Goal: Information Seeking & Learning: Understand process/instructions

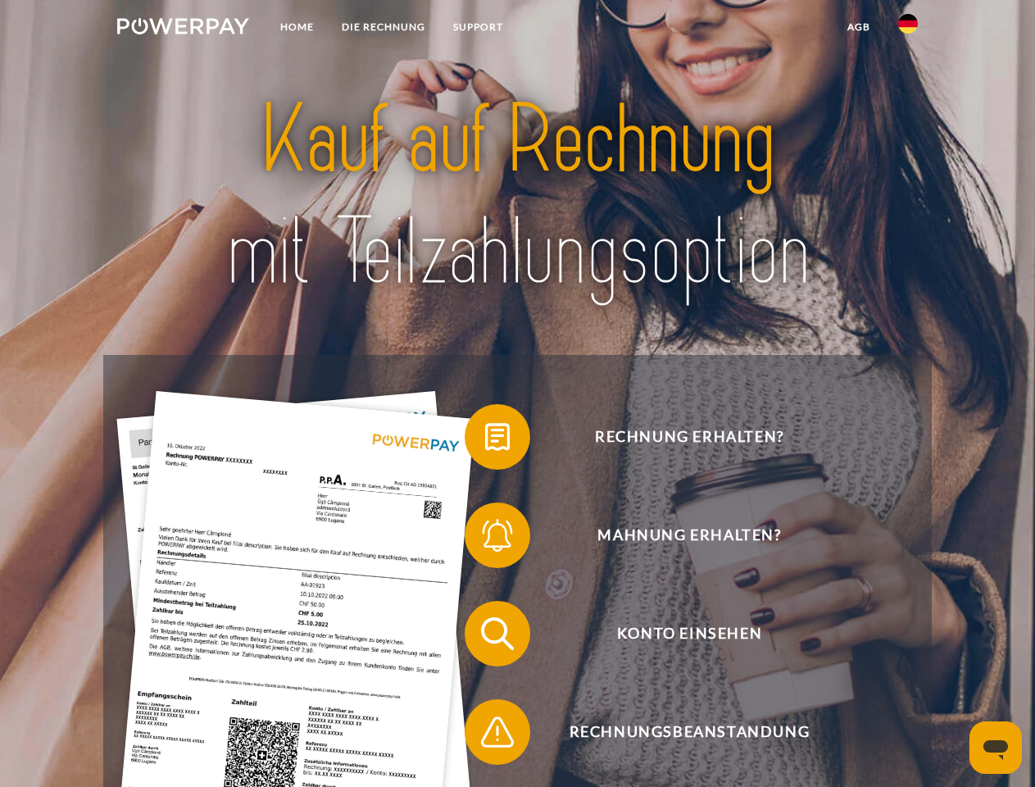
click at [183, 29] on img at bounding box center [183, 26] width 132 height 16
click at [908, 29] on img at bounding box center [908, 24] width 20 height 20
click at [858, 27] on link "agb" at bounding box center [858, 26] width 51 height 29
click at [485, 440] on span at bounding box center [473, 437] width 82 height 82
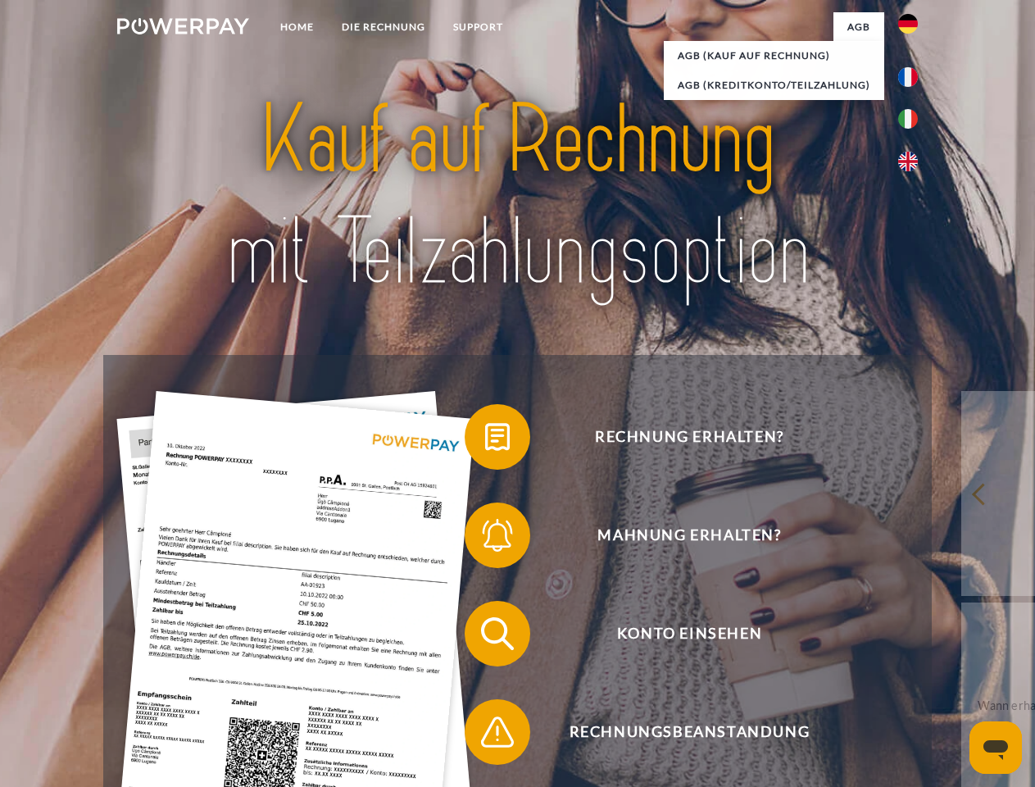
click at [485, 538] on span at bounding box center [473, 535] width 82 height 82
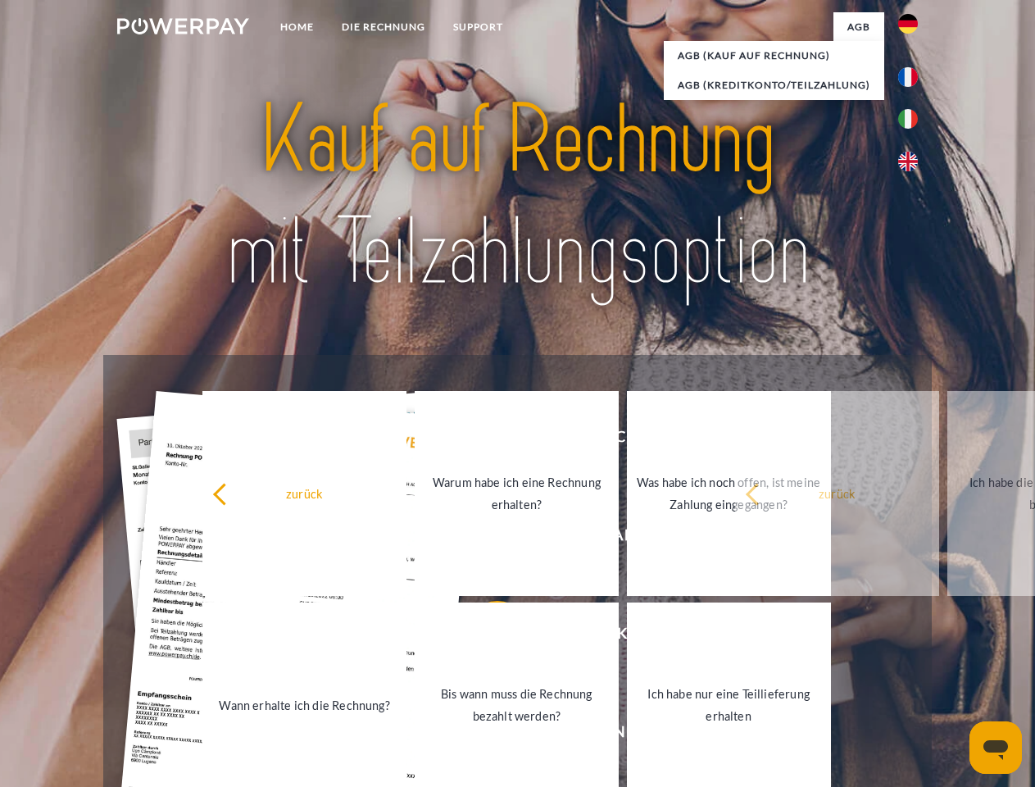
click at [485, 637] on link "Bis wann muss die Rechnung bezahlt werden?" at bounding box center [517, 704] width 204 height 205
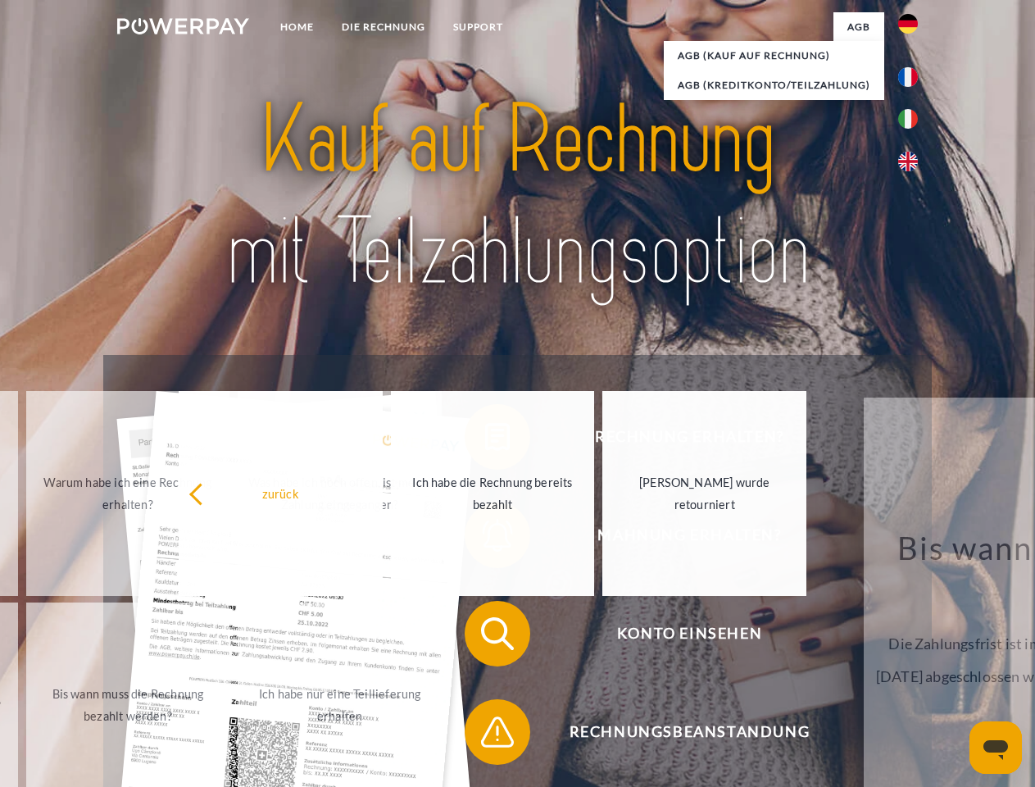
click at [485, 735] on span at bounding box center [473, 732] width 82 height 82
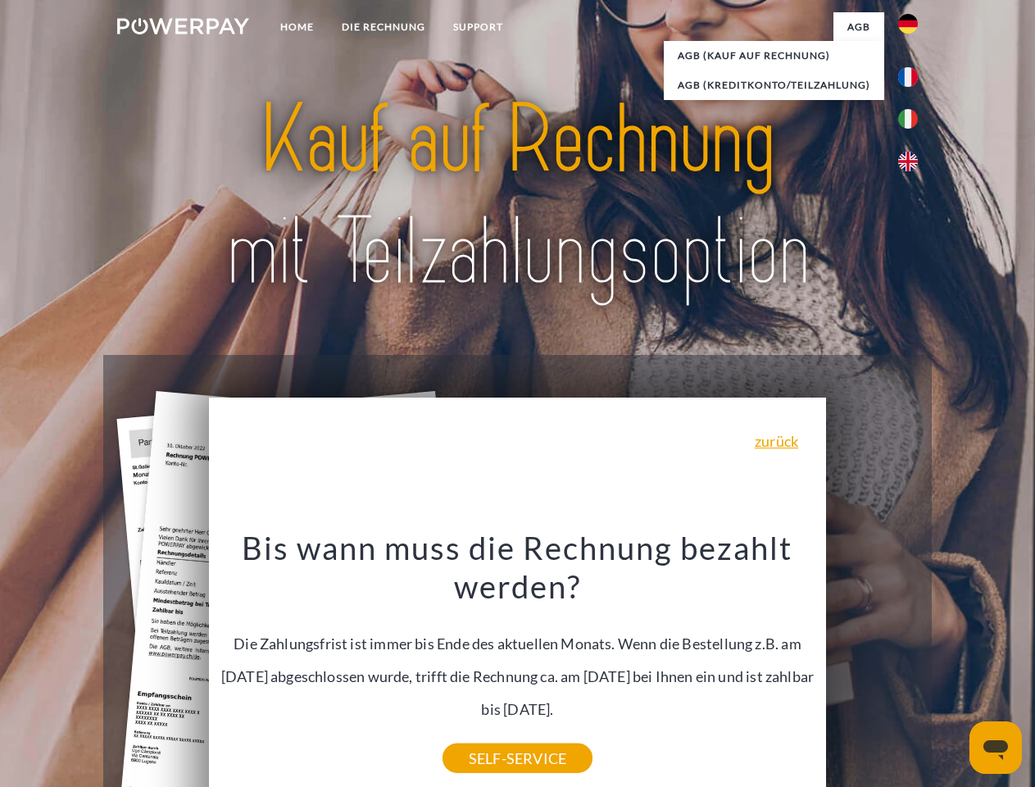
click at [996, 747] on icon "Messaging-Fenster öffnen" at bounding box center [995, 750] width 25 height 20
